Goal: Task Accomplishment & Management: Use online tool/utility

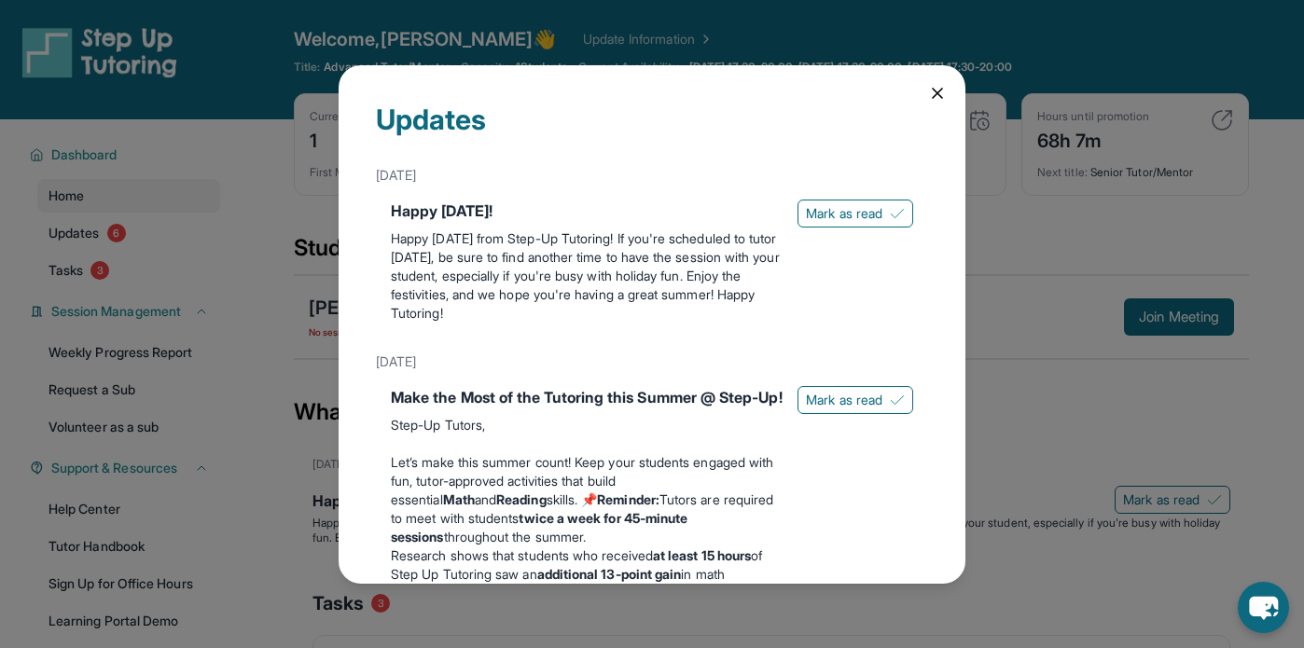
scroll to position [93, 0]
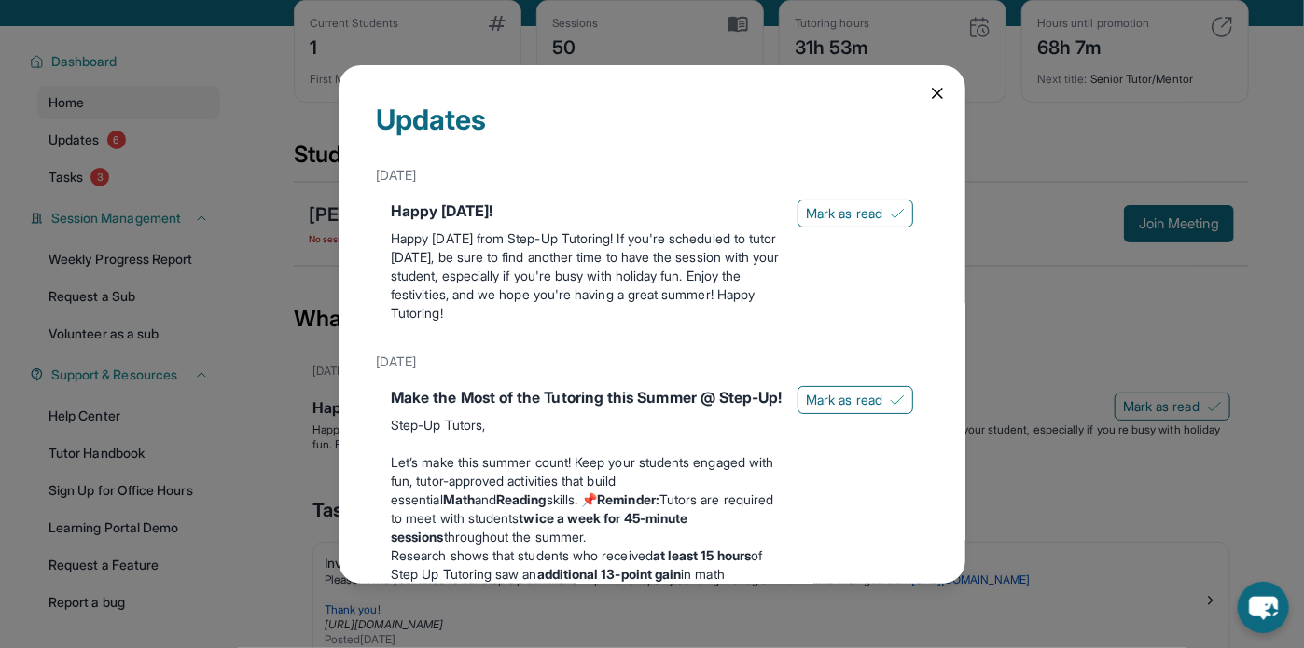
click at [933, 94] on icon at bounding box center [937, 93] width 9 height 9
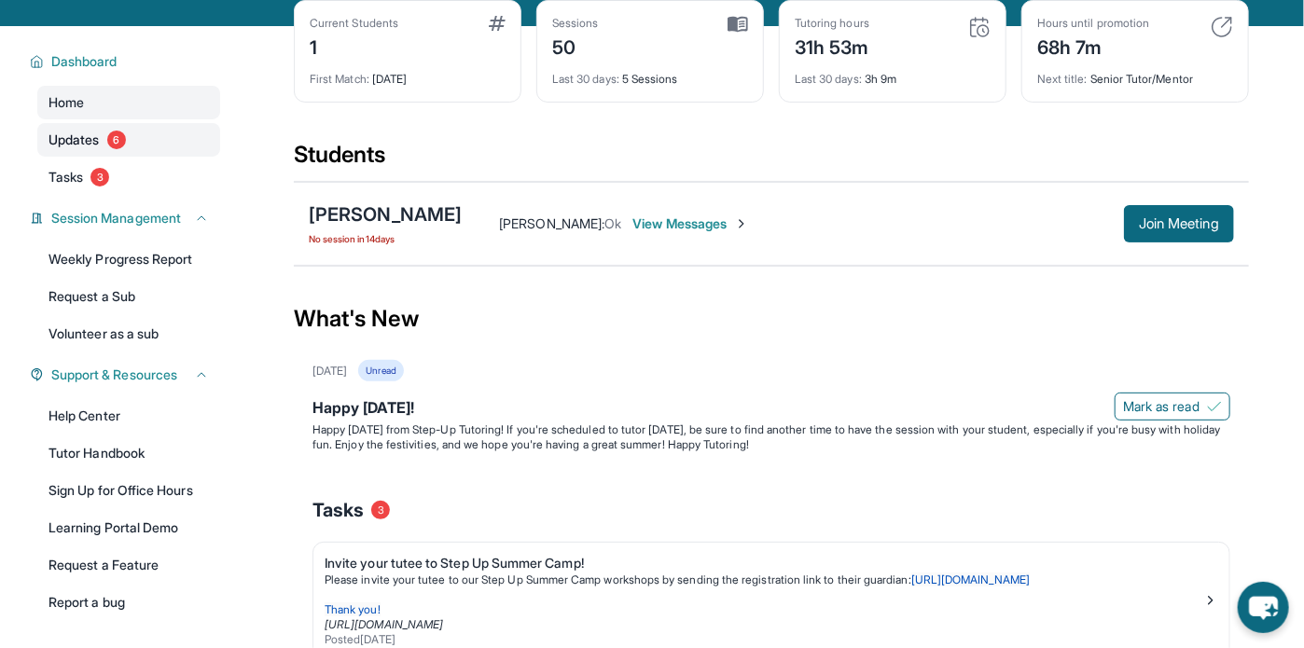
click at [94, 142] on span "Updates" at bounding box center [74, 140] width 51 height 19
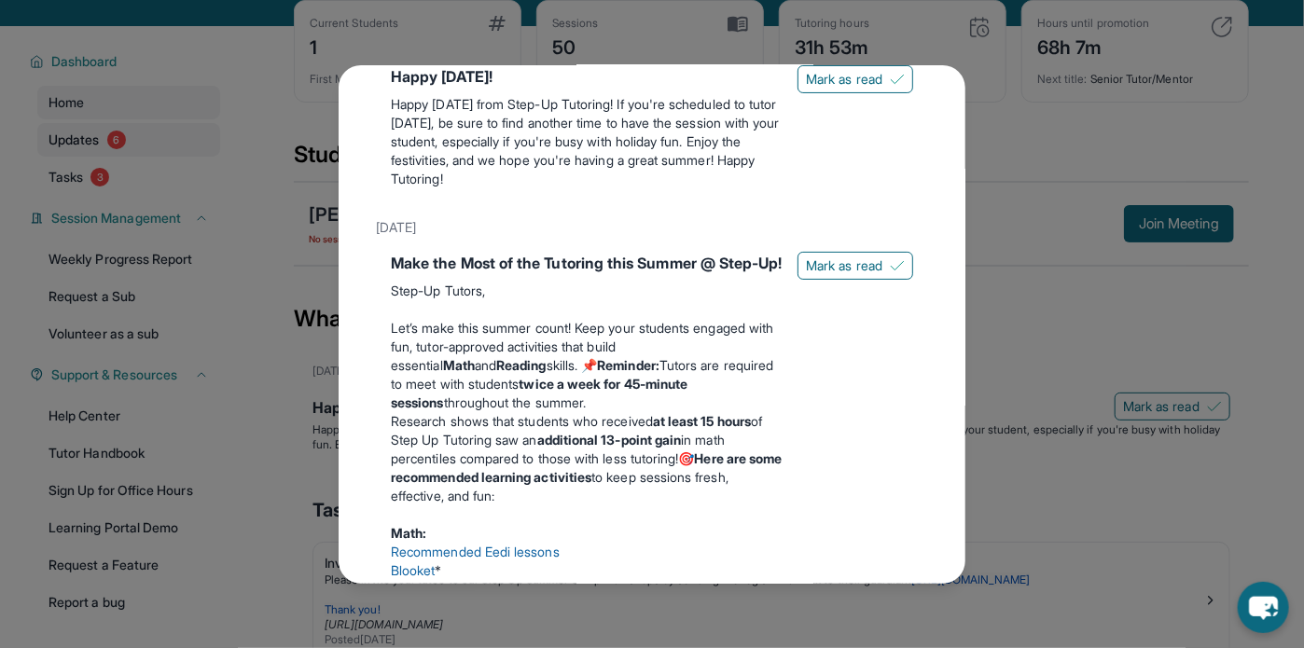
scroll to position [112, 0]
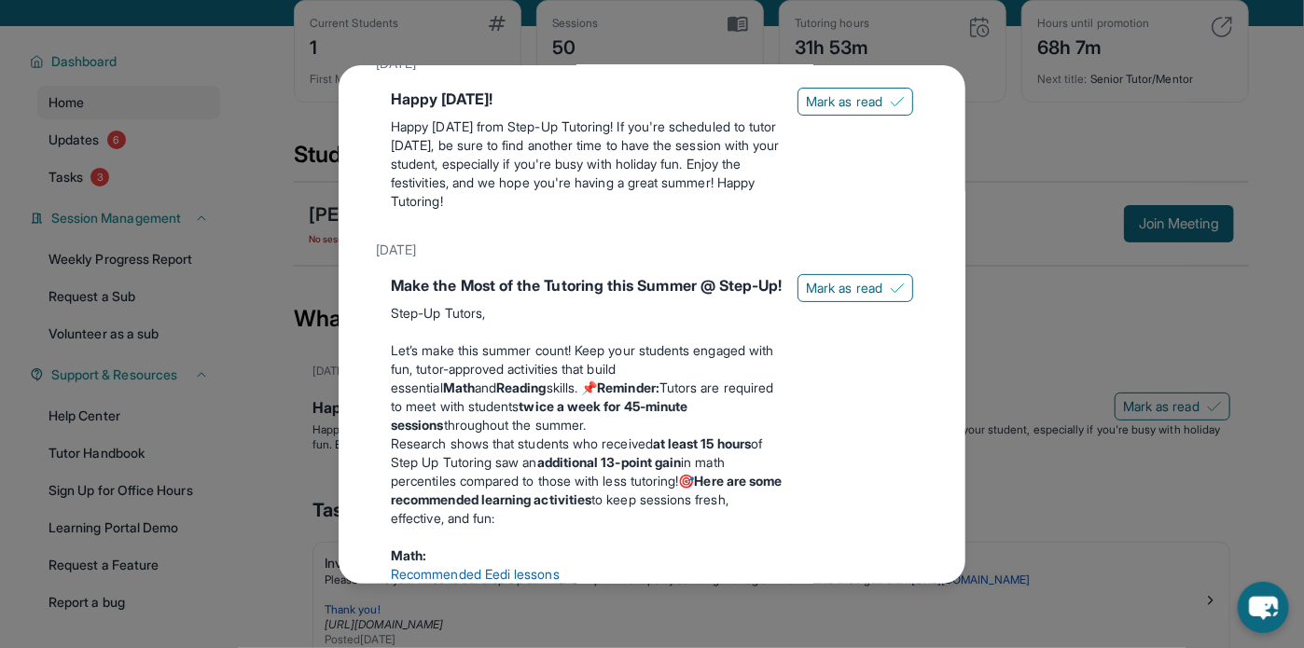
click at [1061, 342] on div "Updates [DATE] Happy [DATE]! Happy [DATE] from Step-Up Tutoring! If you're sche…" at bounding box center [652, 324] width 1304 height 648
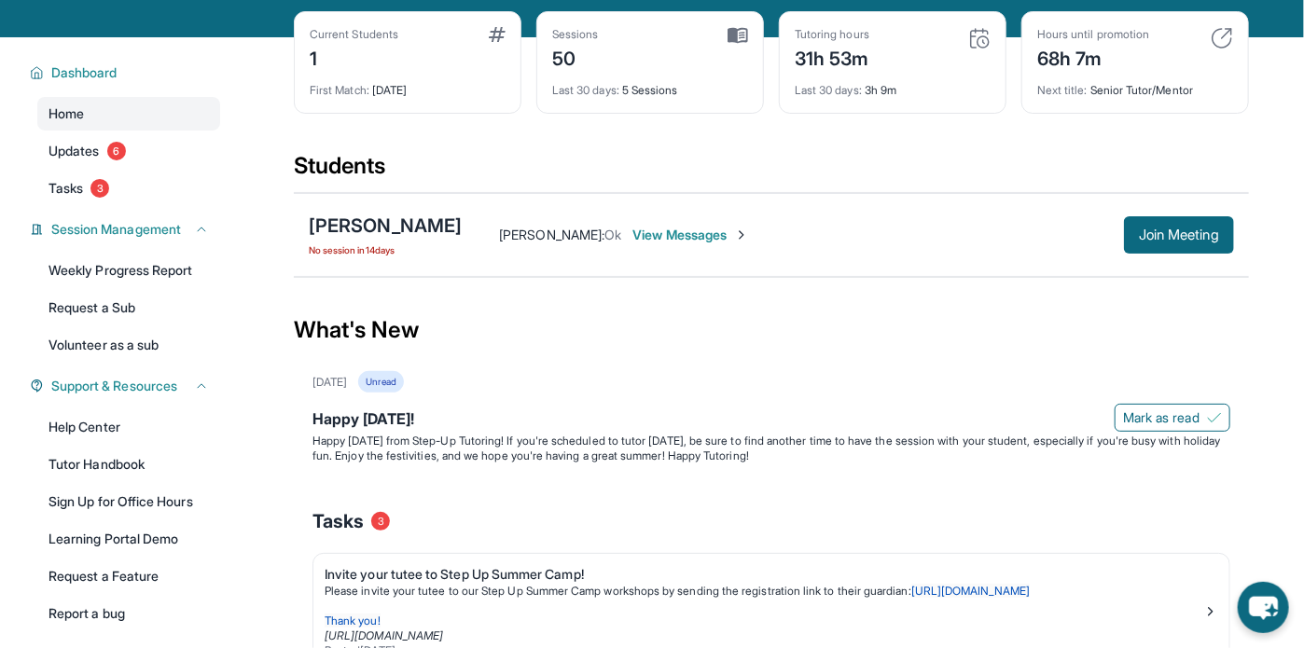
scroll to position [172, 0]
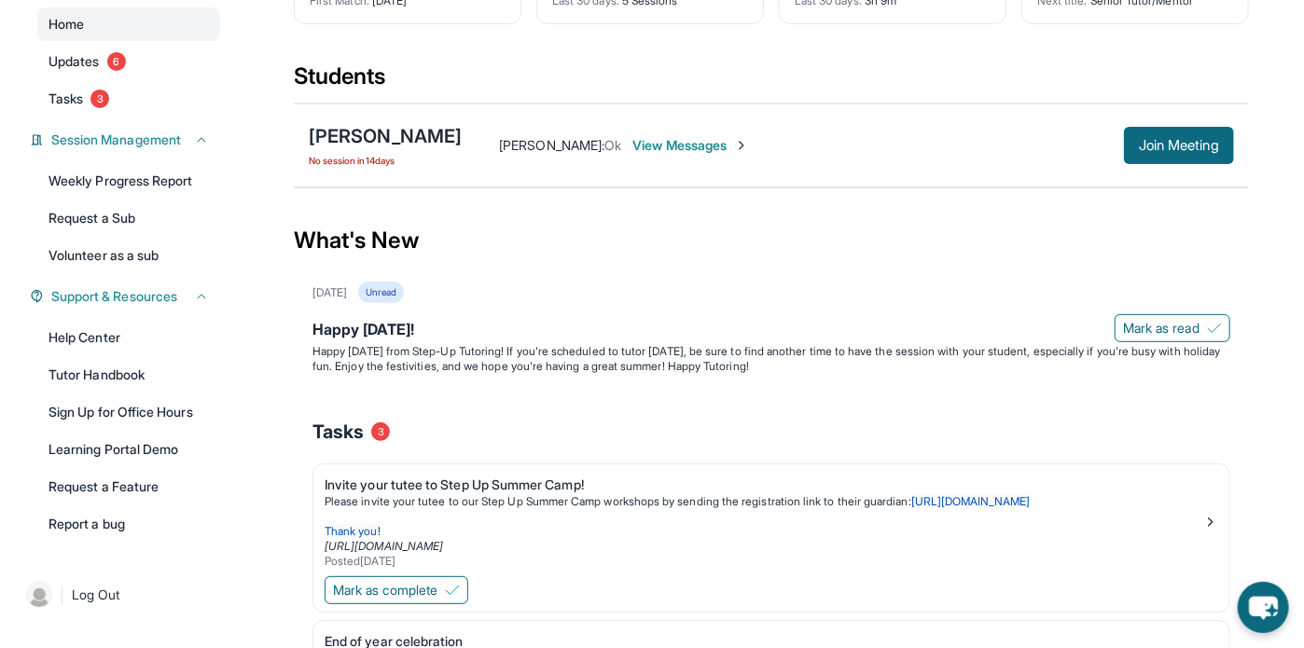
click at [719, 147] on span "View Messages" at bounding box center [690, 145] width 117 height 19
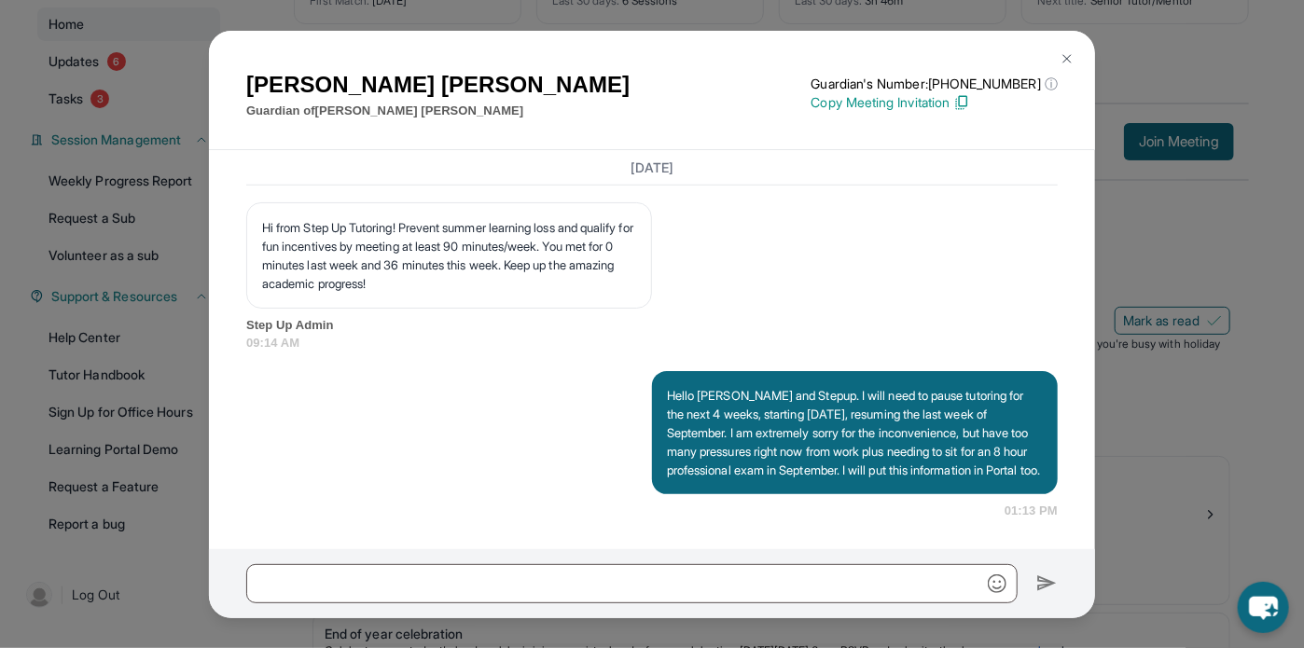
scroll to position [37550, 0]
click at [1054, 60] on button at bounding box center [1066, 58] width 37 height 37
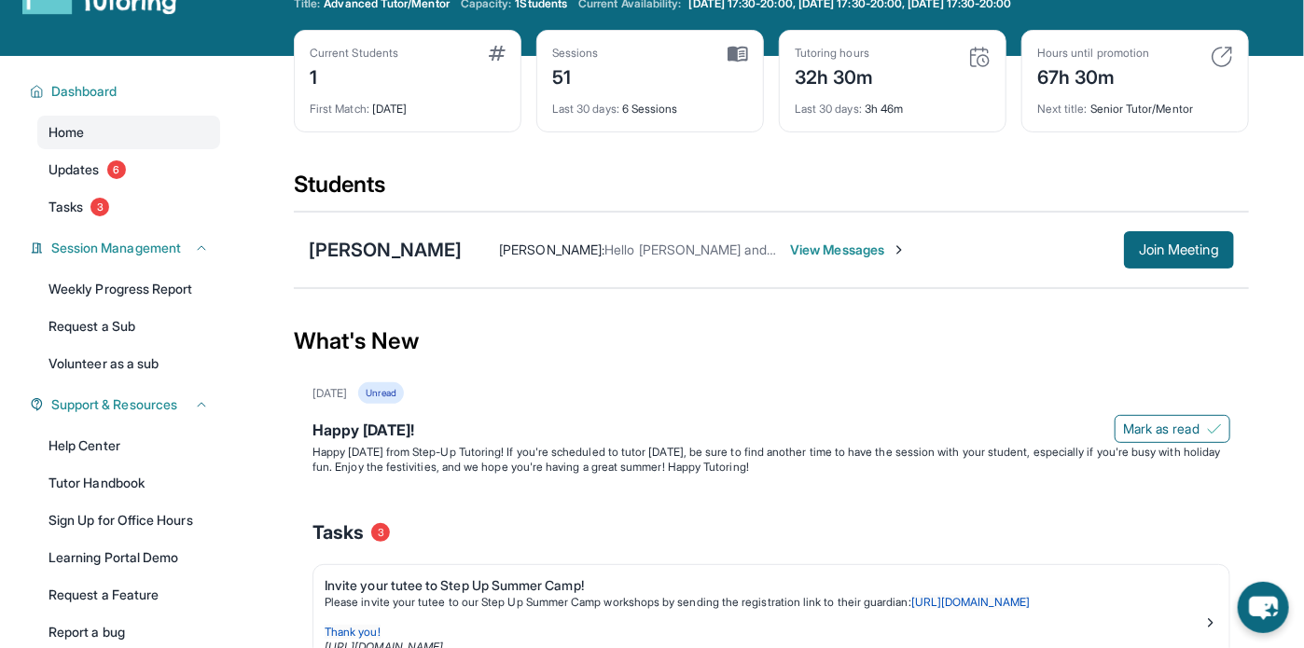
scroll to position [60, 0]
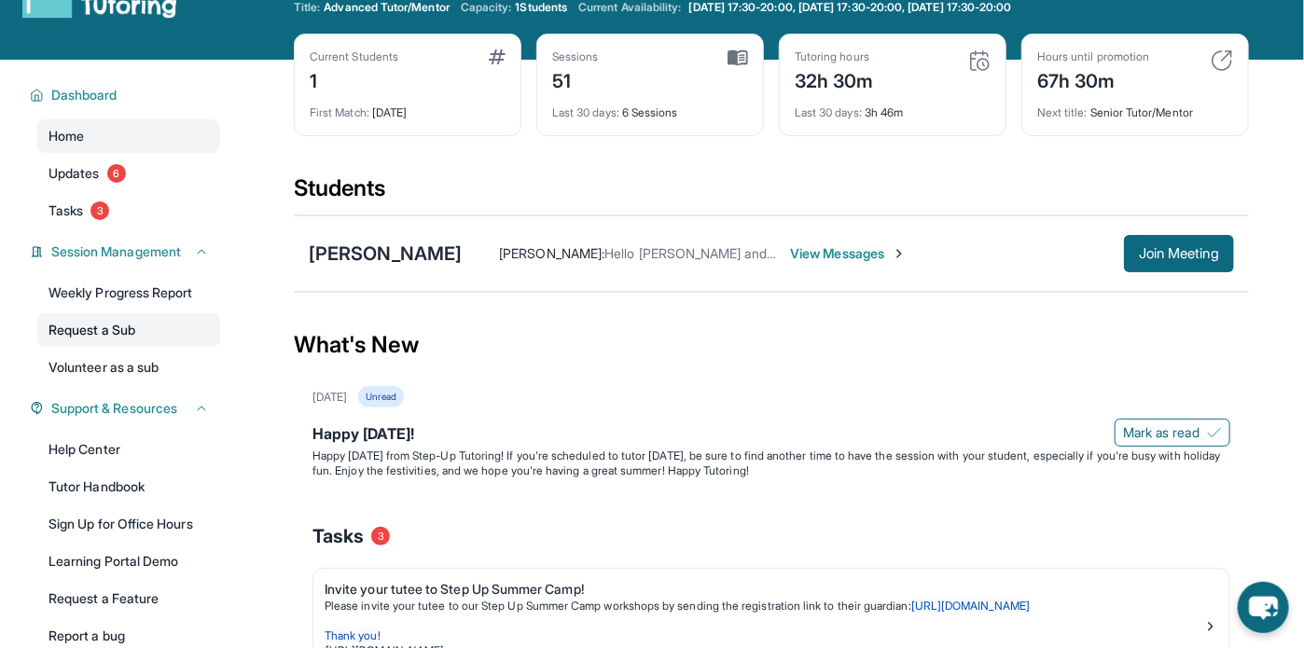
click at [106, 334] on link "Request a Sub" at bounding box center [128, 330] width 183 height 34
